Goal: Communication & Community: Connect with others

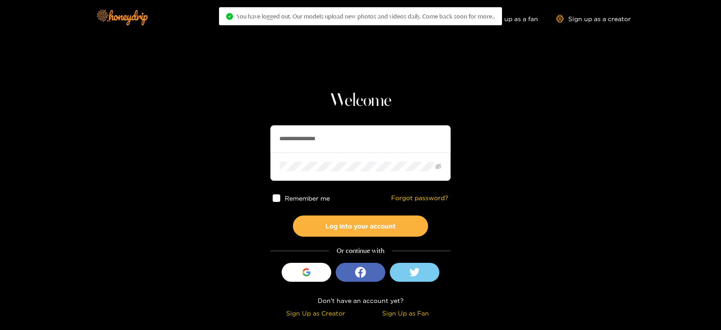
drag, startPoint x: 350, startPoint y: 144, endPoint x: 241, endPoint y: 127, distance: 110.3
click at [241, 127] on section "**********" at bounding box center [360, 160] width 721 height 320
type input "*********"
click at [293, 215] on button "Log into your account" at bounding box center [360, 225] width 135 height 21
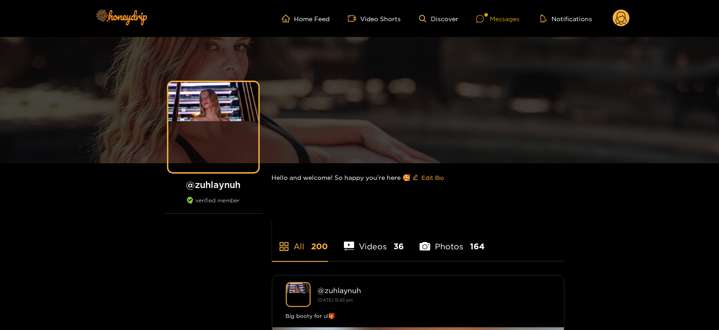
click at [516, 14] on div "Messages" at bounding box center [497, 19] width 43 height 10
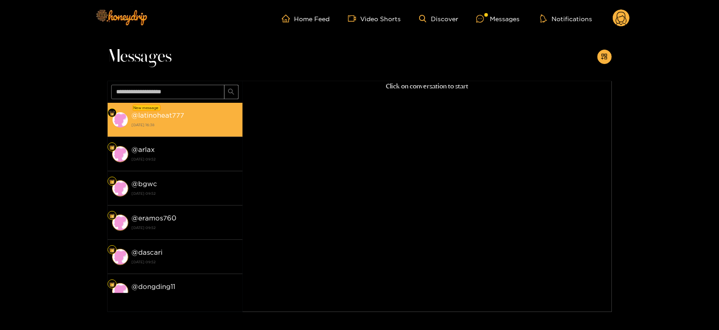
click at [177, 126] on strong "26 August 2025 16:38" at bounding box center [185, 125] width 106 height 8
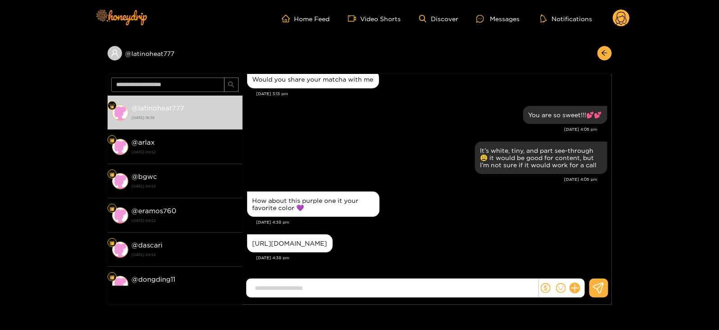
scroll to position [73, 0]
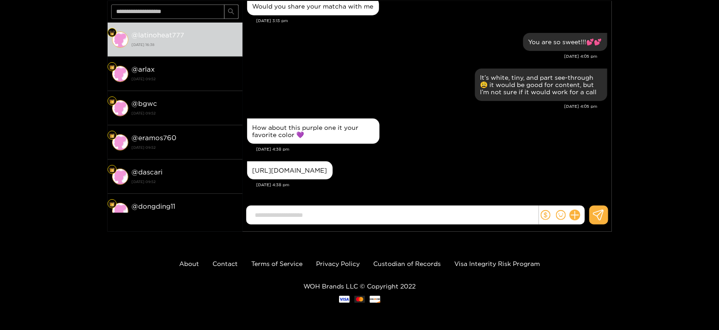
click at [272, 167] on div "https://www.victoriassecret.com/us/vs/panties-catalog/1125159500?choice=A502&ge…" at bounding box center [290, 170] width 75 height 7
copy div "https://www.victoriassecret.com/us/vs/panties-catalog/1125159500?choice=A502&ge…"
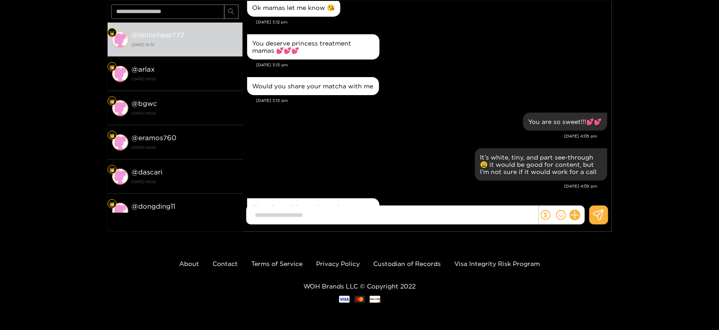
scroll to position [0, 0]
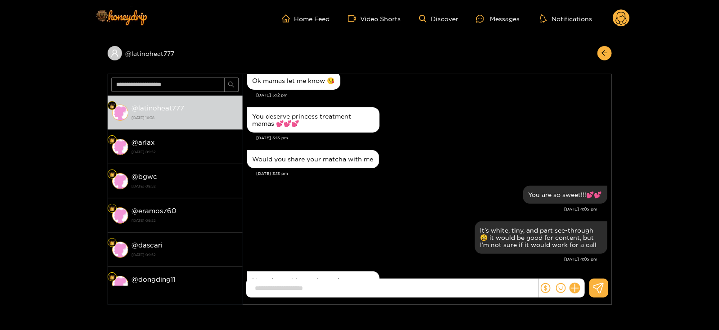
click at [615, 15] on circle at bounding box center [621, 17] width 17 height 17
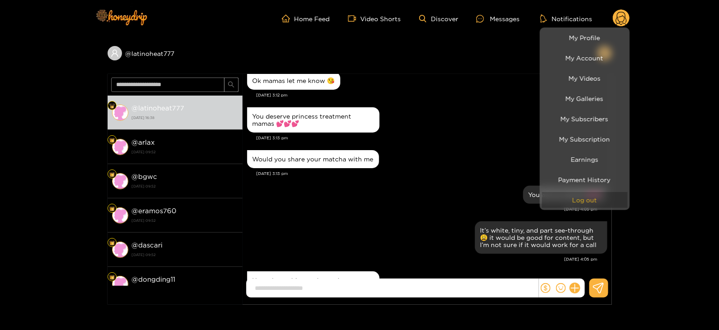
click at [572, 201] on button "Log out" at bounding box center [585, 200] width 86 height 16
